Goal: Information Seeking & Learning: Learn about a topic

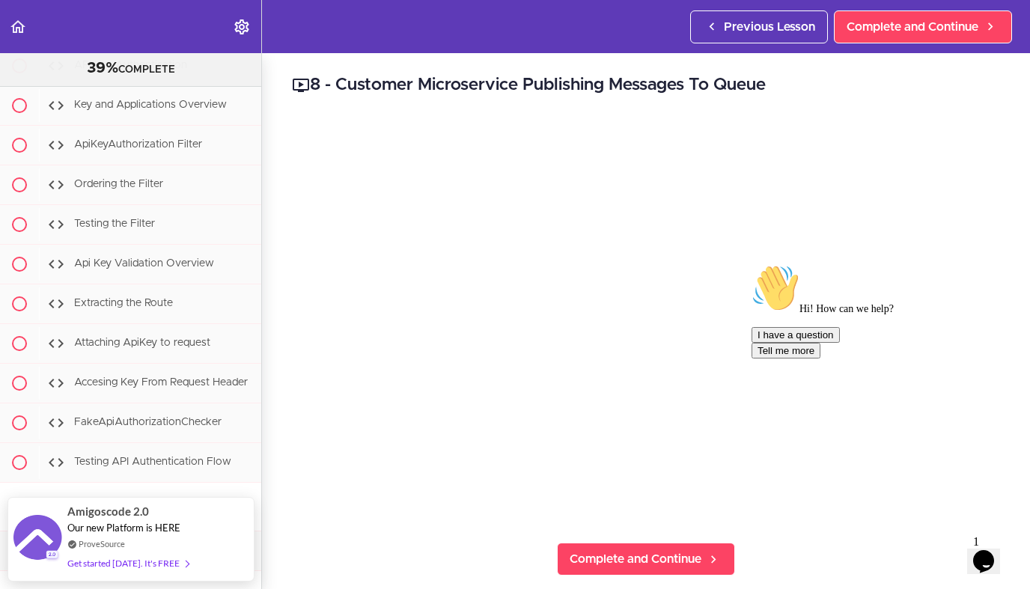
scroll to position [8193, 0]
click at [129, 297] on span "Extracting the Route" at bounding box center [123, 302] width 99 height 10
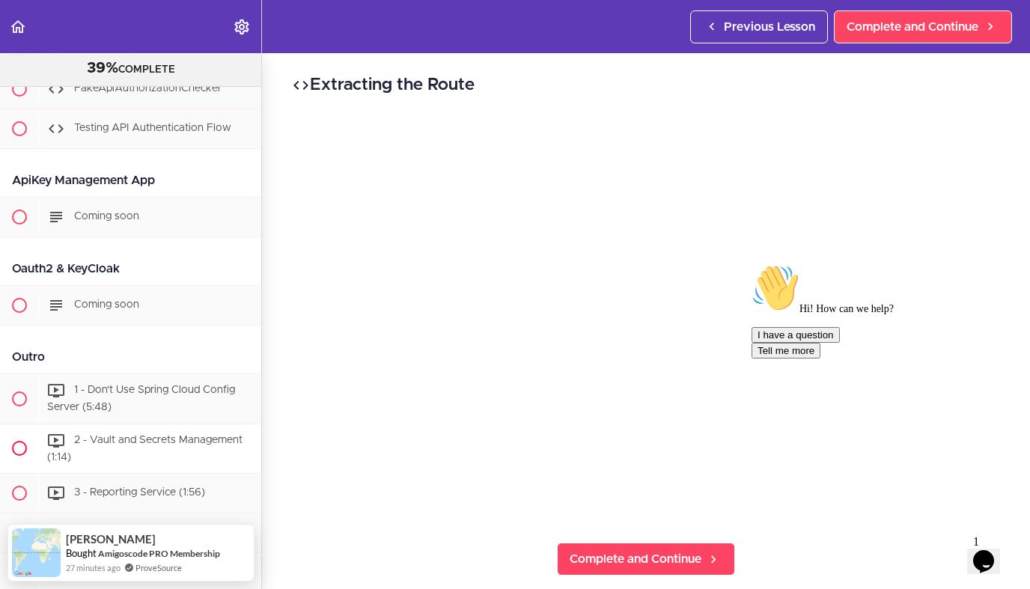
scroll to position [8517, 0]
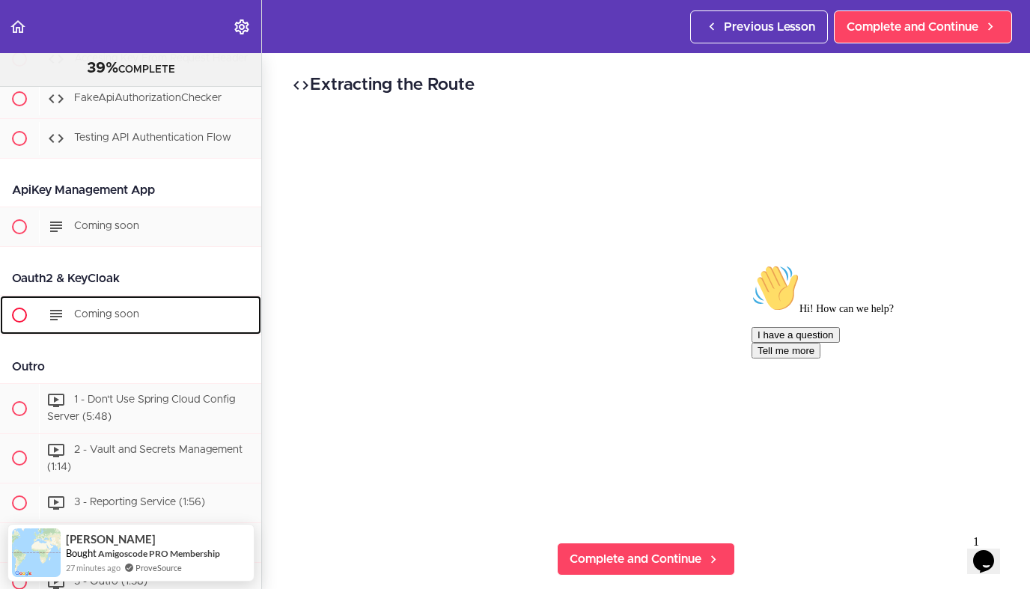
click at [60, 310] on use at bounding box center [56, 315] width 12 height 10
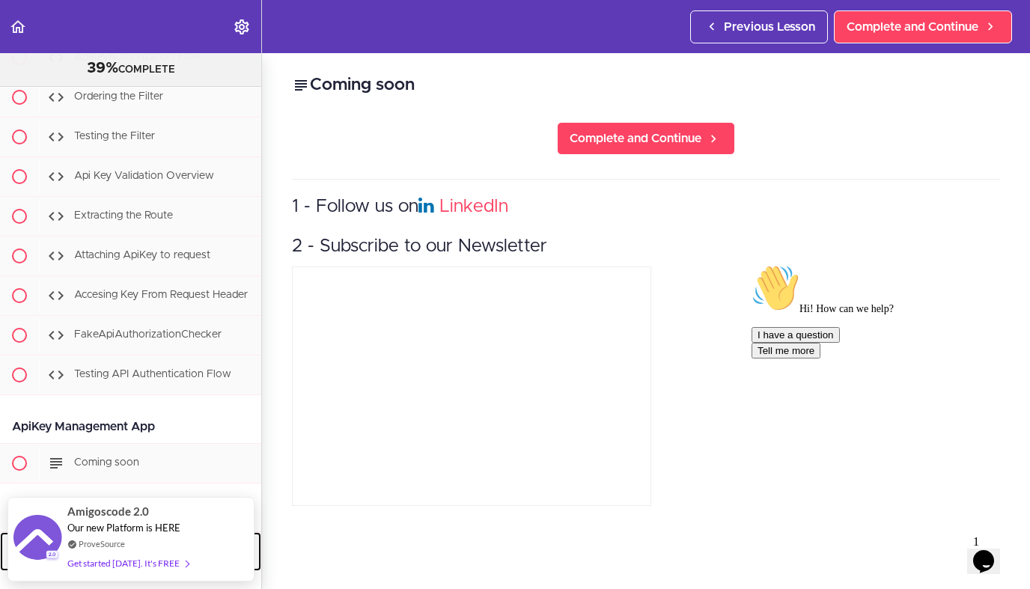
scroll to position [8264, 0]
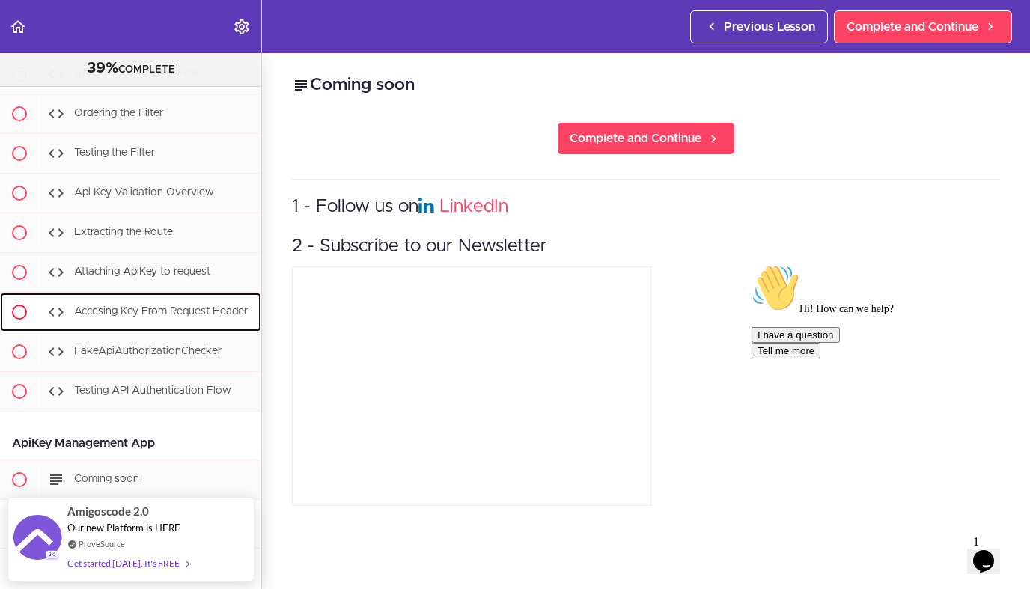
click at [148, 306] on span "Accesing Key From Request Header" at bounding box center [161, 311] width 174 height 10
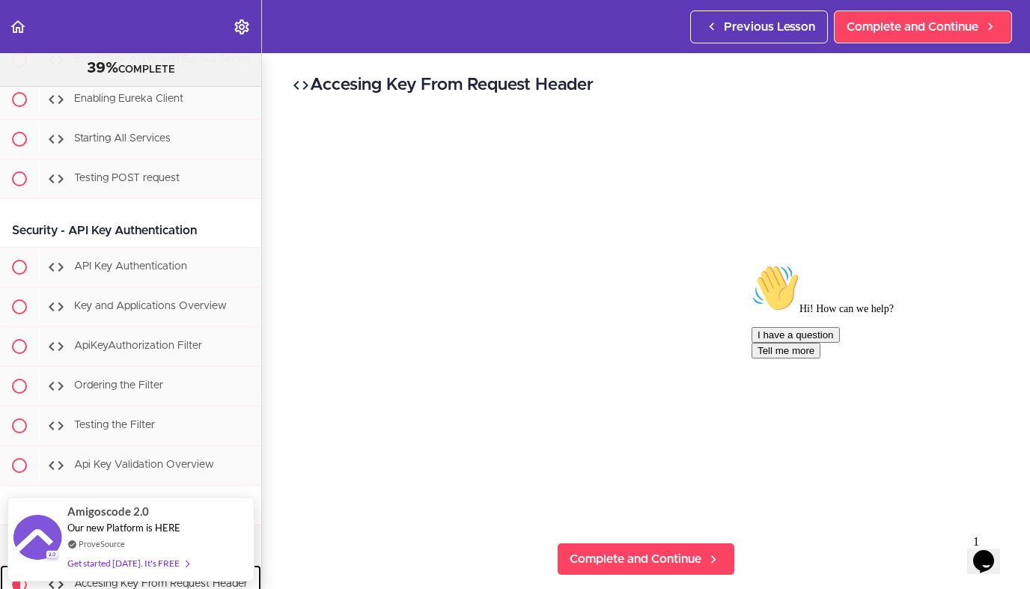
scroll to position [7991, 0]
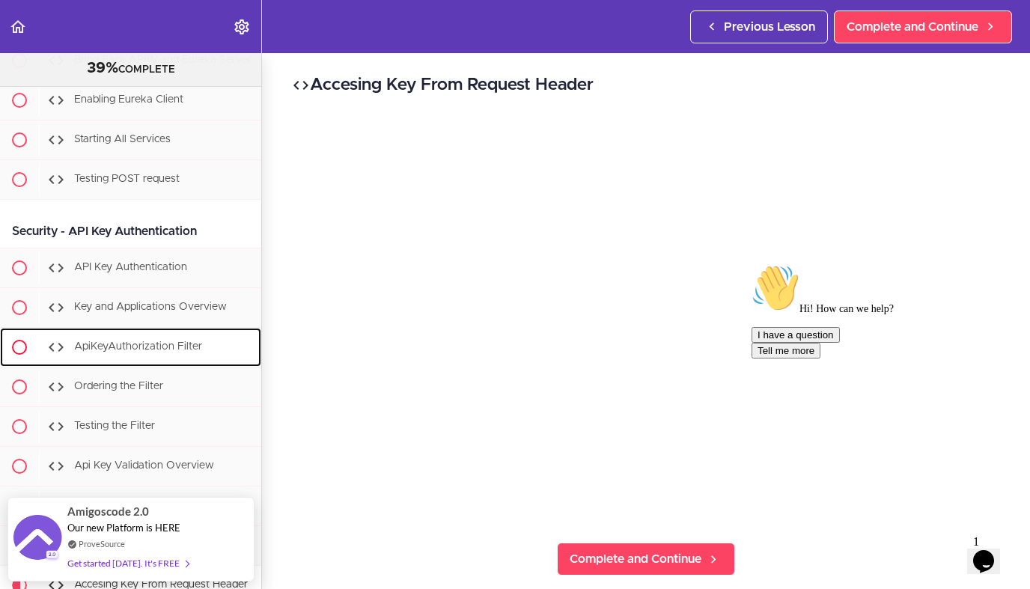
click at [131, 341] on span "ApiKeyAuthorization Filter" at bounding box center [138, 346] width 128 height 10
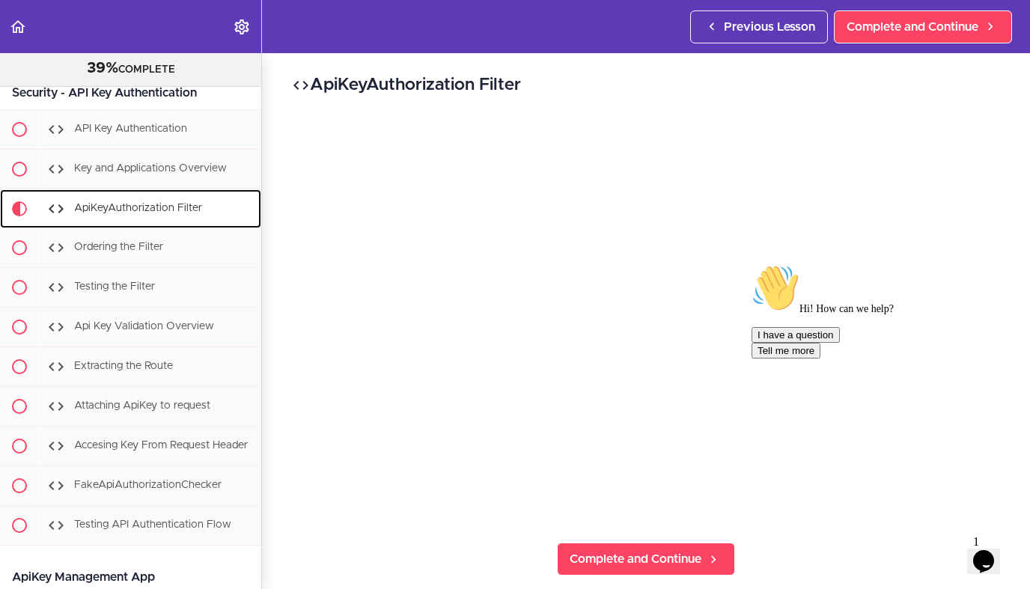
scroll to position [8133, 0]
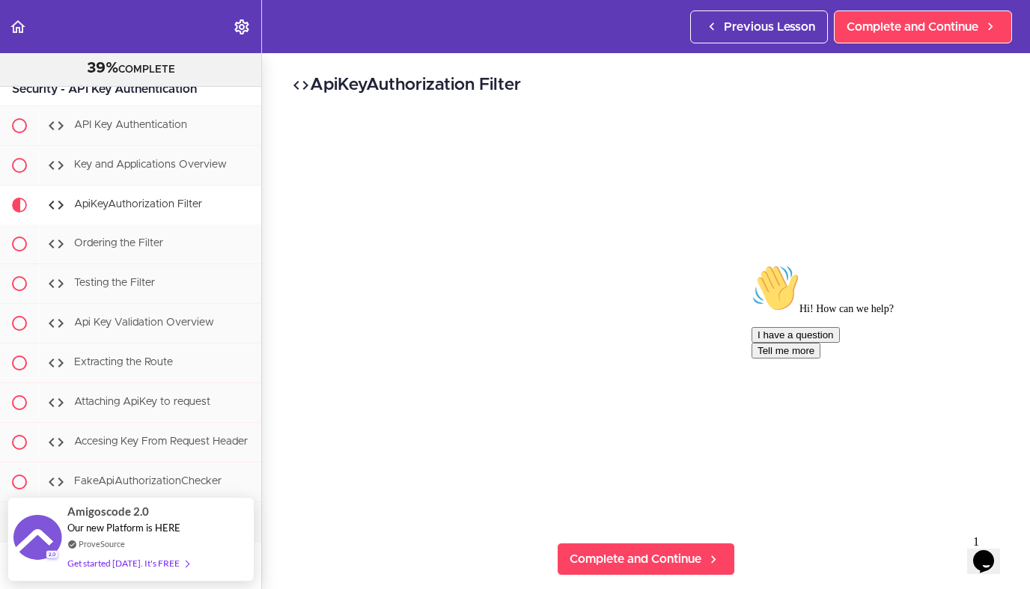
click at [995, 560] on icon "Opens Chat This icon Opens the chat window." at bounding box center [983, 561] width 24 height 24
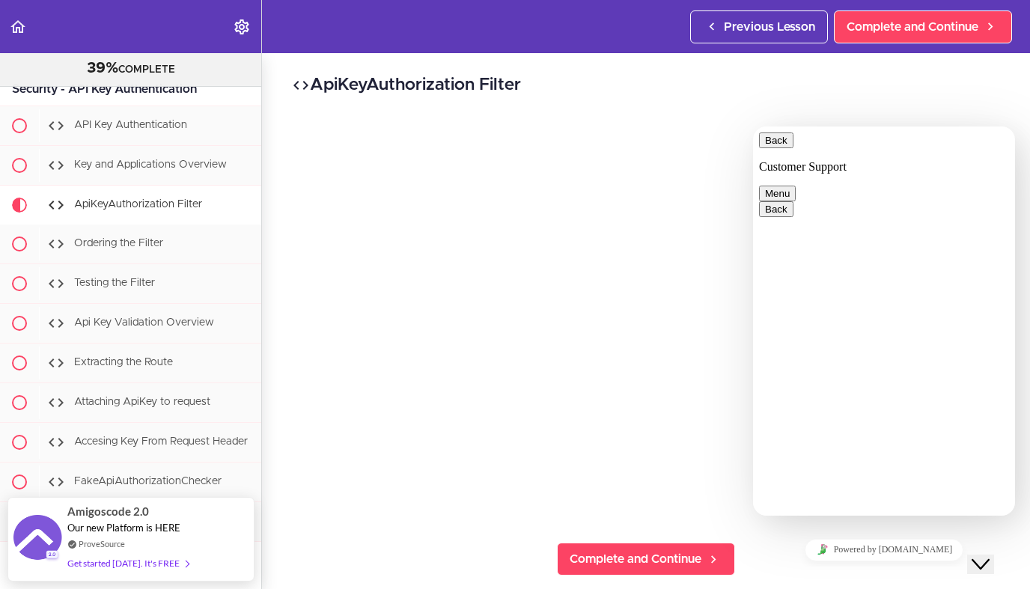
click at [753, 126] on textarea at bounding box center [753, 126] width 0 height 0
type textarea "hi"
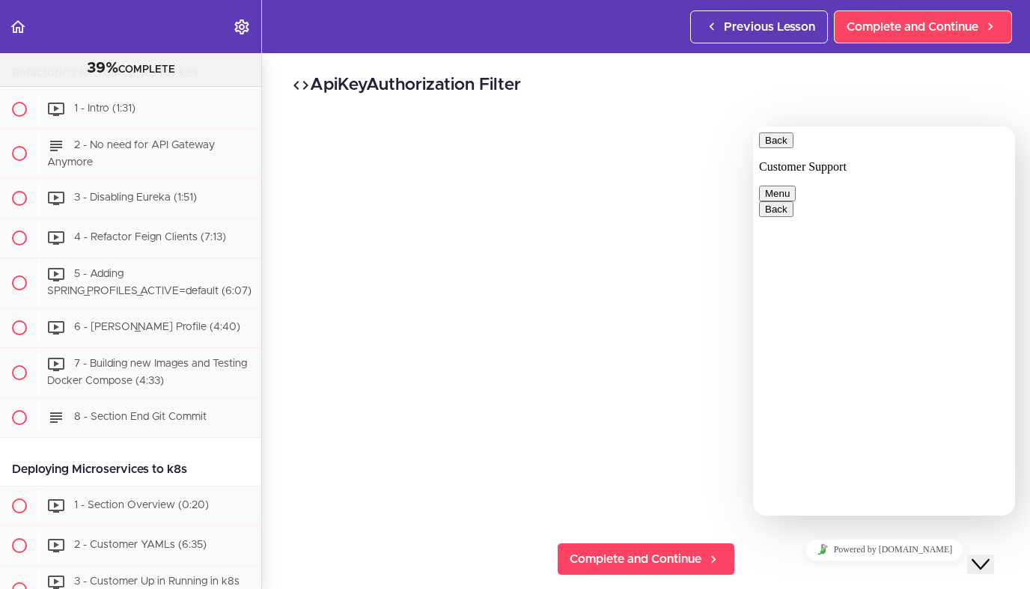
scroll to position [5656, 0]
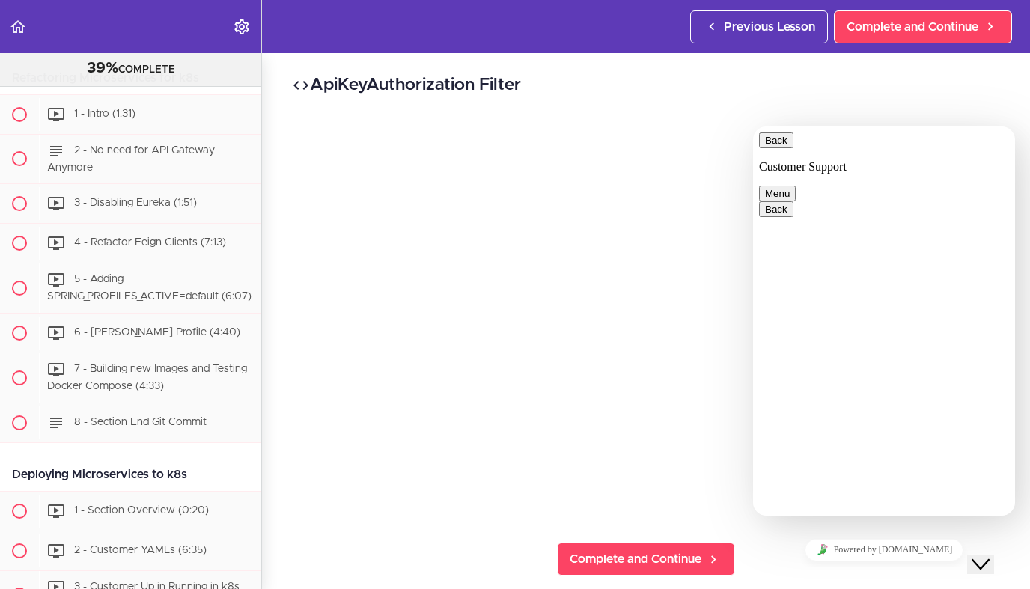
click at [796, 186] on button "Menu" at bounding box center [777, 194] width 37 height 16
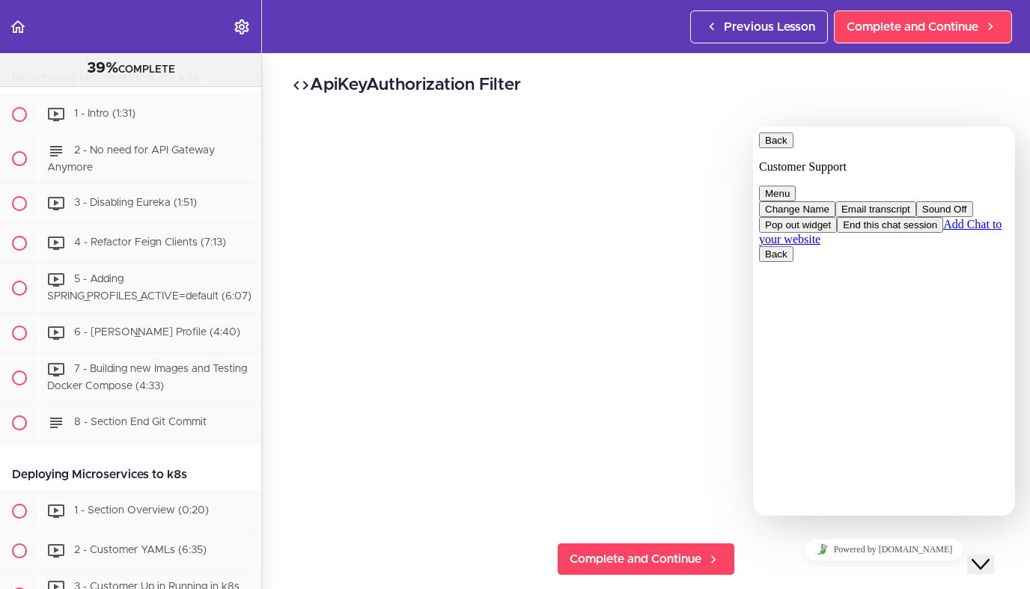
click at [881, 82] on h2 "ApiKeyAuthorization Filter" at bounding box center [646, 85] width 708 height 25
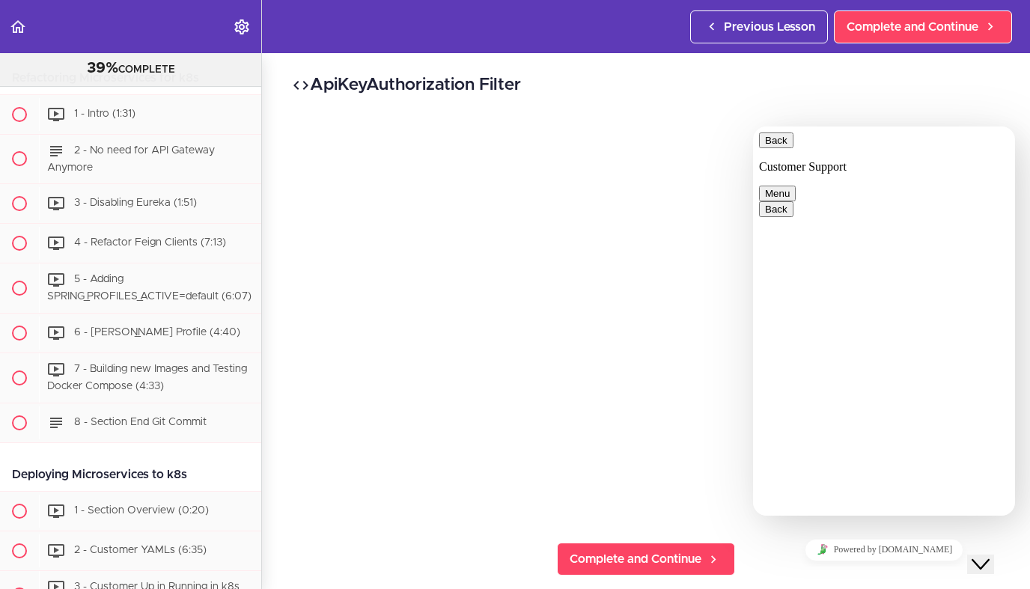
scroll to position [185, 0]
click at [903, 91] on h2 "ApiKeyAuthorization Filter" at bounding box center [646, 85] width 708 height 25
click at [796, 186] on button "Menu" at bounding box center [777, 194] width 37 height 16
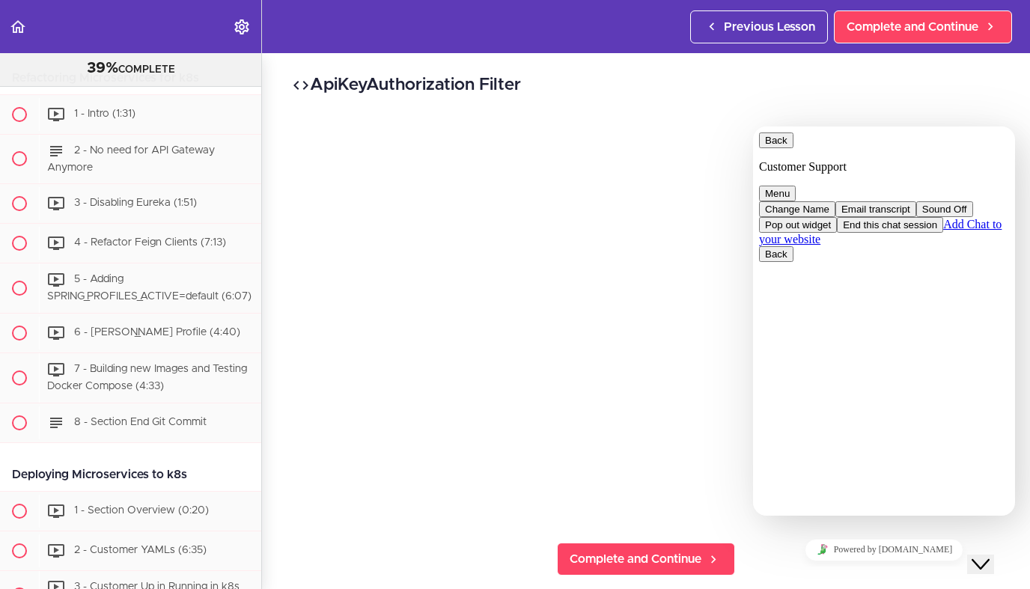
click at [873, 97] on h2 "ApiKeyAuthorization Filter" at bounding box center [646, 85] width 708 height 25
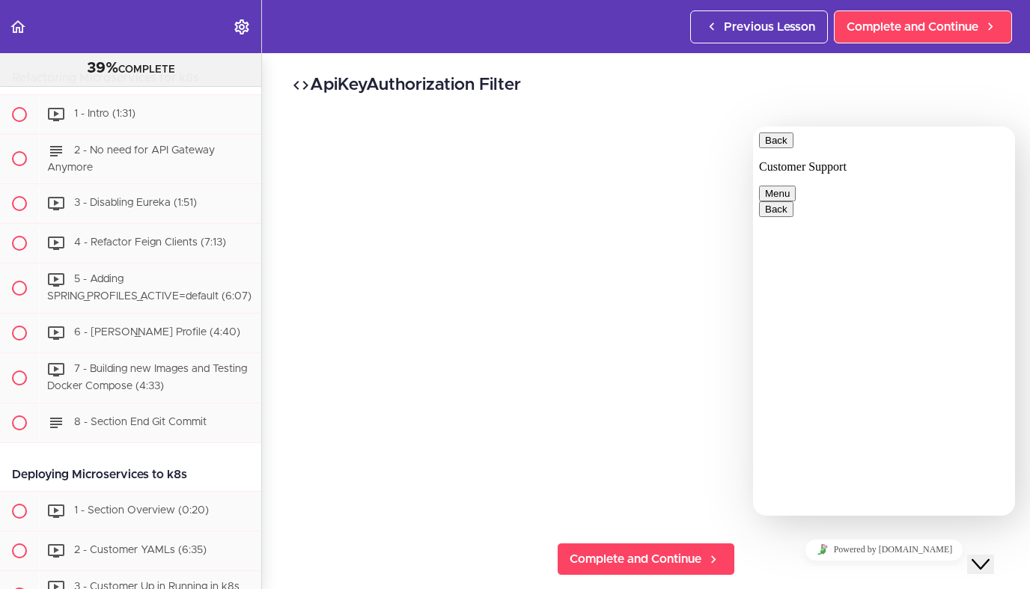
click at [784, 144] on button "Back" at bounding box center [776, 140] width 34 height 16
click at [989, 559] on icon "$i18n('chat', 'chat_widget')" at bounding box center [980, 564] width 18 height 10
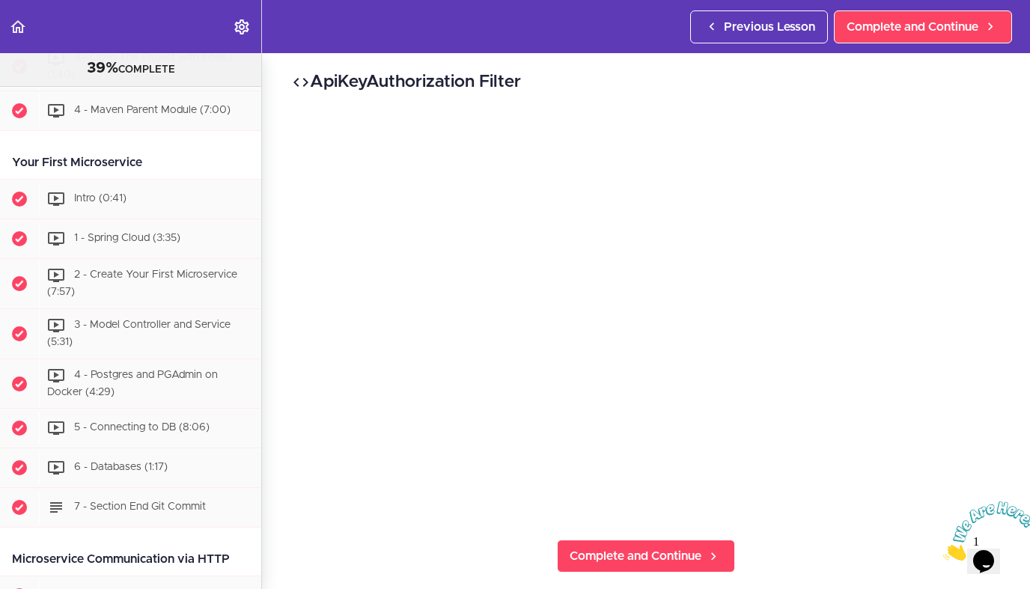
scroll to position [0, 0]
